Goal: Navigation & Orientation: Find specific page/section

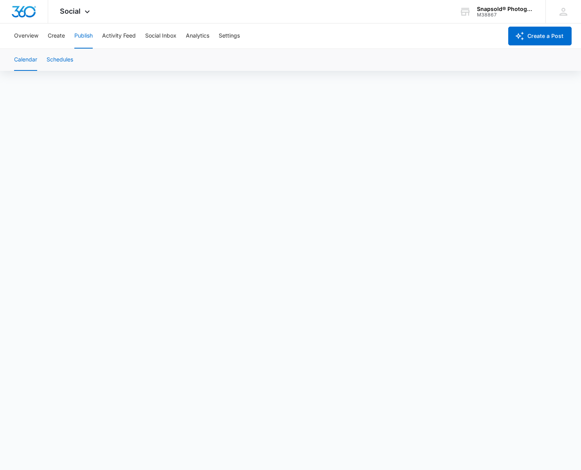
click at [63, 61] on button "Schedules" at bounding box center [60, 60] width 27 height 22
click at [86, 38] on button "Publish" at bounding box center [83, 35] width 18 height 25
click at [57, 59] on button "Schedules" at bounding box center [60, 60] width 27 height 22
click at [24, 61] on button "Calendar" at bounding box center [25, 60] width 23 height 22
click at [115, 36] on button "Activity Feed" at bounding box center [119, 35] width 34 height 25
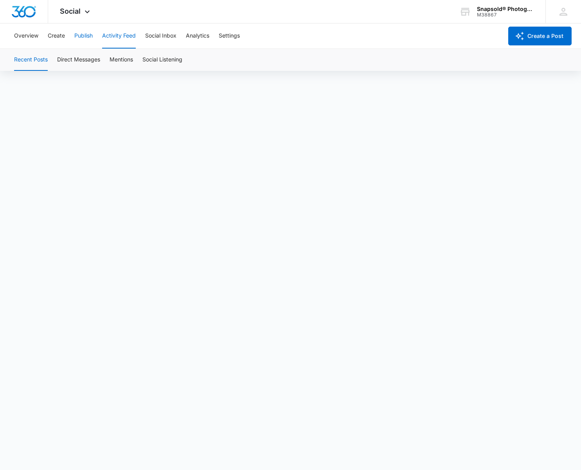
click at [86, 36] on button "Publish" at bounding box center [83, 35] width 18 height 25
click at [66, 60] on button "Schedules" at bounding box center [60, 60] width 27 height 22
click at [61, 35] on button "Create" at bounding box center [56, 35] width 17 height 25
click at [77, 60] on button "Approvals" at bounding box center [76, 60] width 26 height 22
click at [83, 34] on button "Publish" at bounding box center [83, 35] width 18 height 25
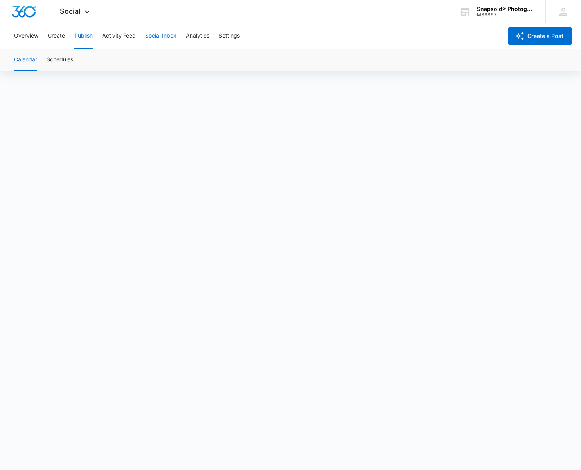
click at [151, 36] on button "Social Inbox" at bounding box center [160, 35] width 31 height 25
click at [124, 36] on button "Activity Feed" at bounding box center [119, 35] width 34 height 25
click at [89, 36] on button "Publish" at bounding box center [83, 35] width 18 height 25
click at [65, 59] on button "Schedules" at bounding box center [60, 60] width 27 height 22
click at [194, 33] on button "Analytics" at bounding box center [197, 35] width 23 height 25
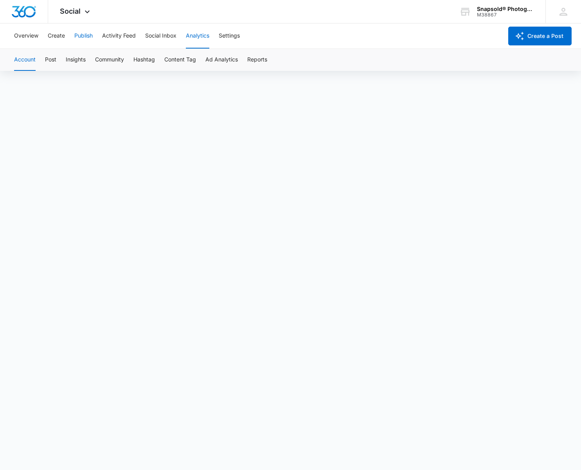
click at [80, 36] on button "Publish" at bounding box center [83, 35] width 18 height 25
click at [30, 36] on button "Overview" at bounding box center [26, 35] width 24 height 25
click at [86, 35] on button "Publish" at bounding box center [83, 35] width 18 height 25
